Goal: Find specific page/section: Find specific page/section

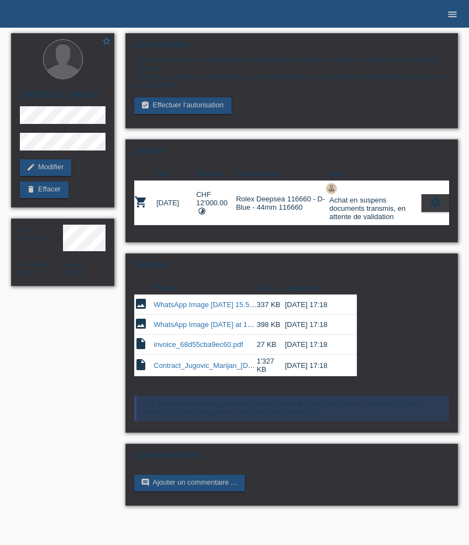
click at [449, 15] on icon "menu" at bounding box center [452, 14] width 11 height 11
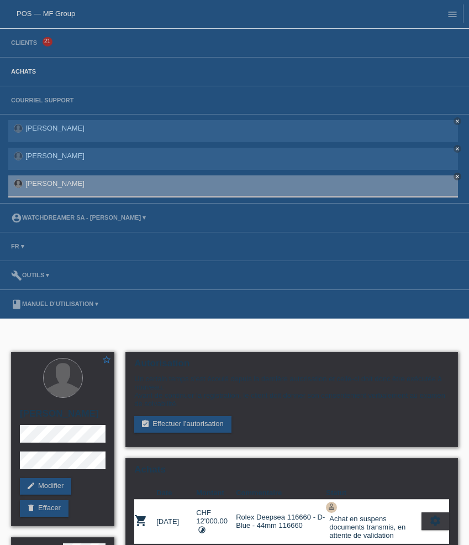
click at [29, 71] on link "Achats" at bounding box center [24, 71] width 36 height 7
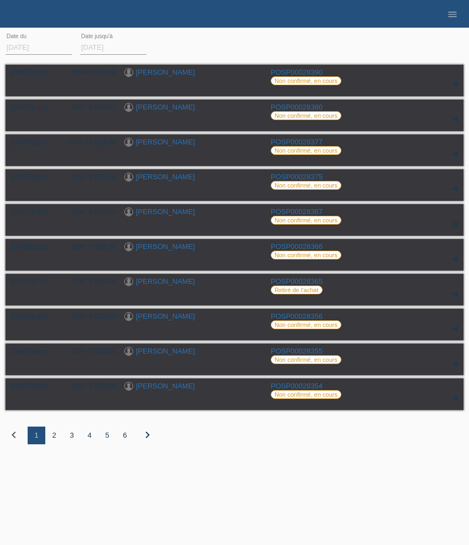
click at [57, 438] on div "2" at bounding box center [54, 435] width 18 height 18
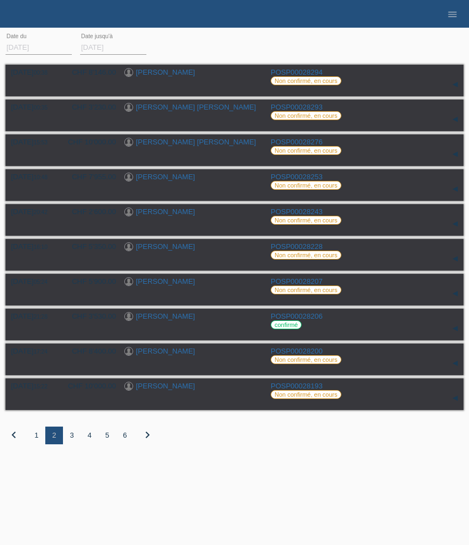
click at [72, 440] on div "3" at bounding box center [72, 435] width 18 height 18
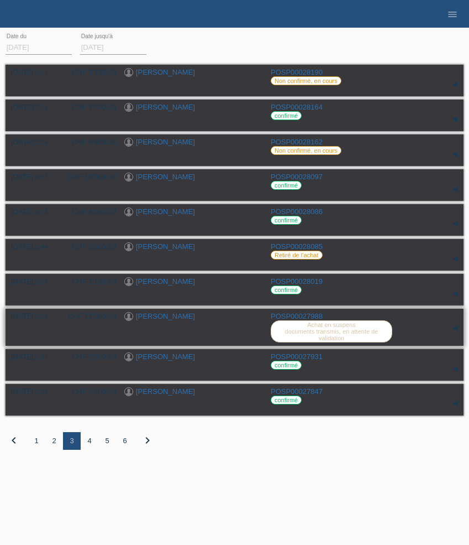
click at [156, 320] on link "[PERSON_NAME]" at bounding box center [165, 316] width 59 height 8
